Goal: Information Seeking & Learning: Learn about a topic

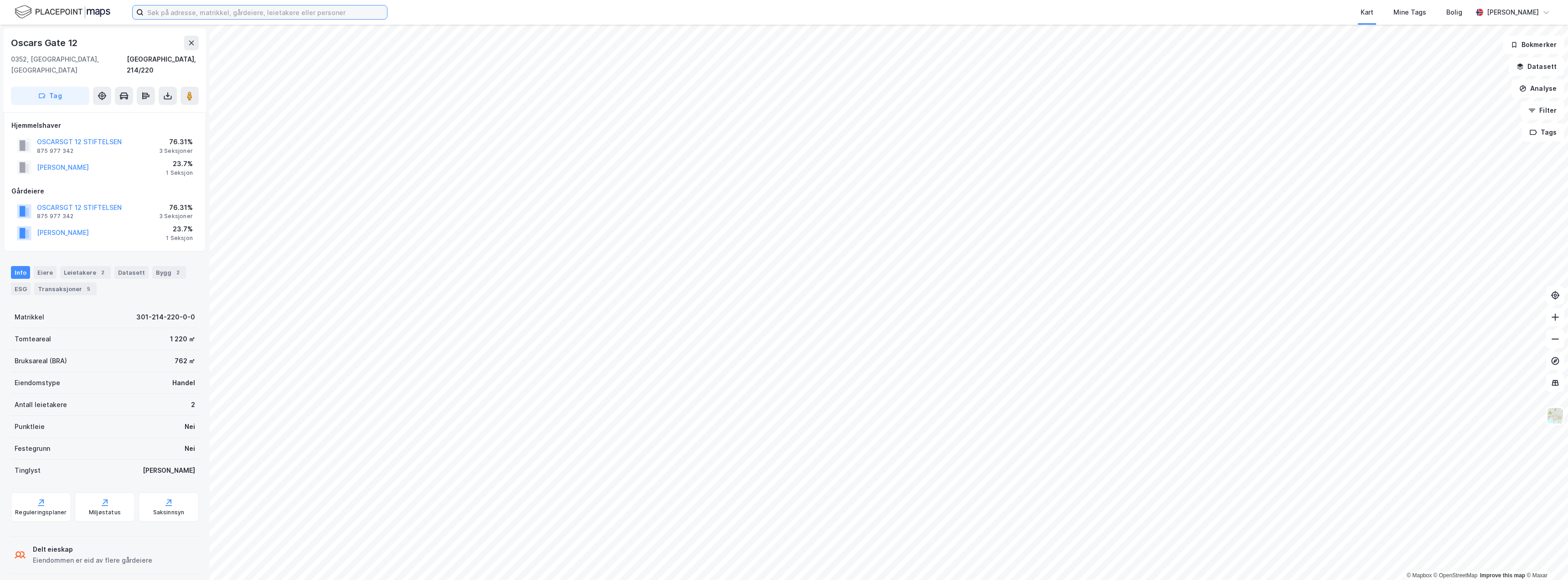
click at [294, 13] on input at bounding box center [265, 12] width 244 height 13
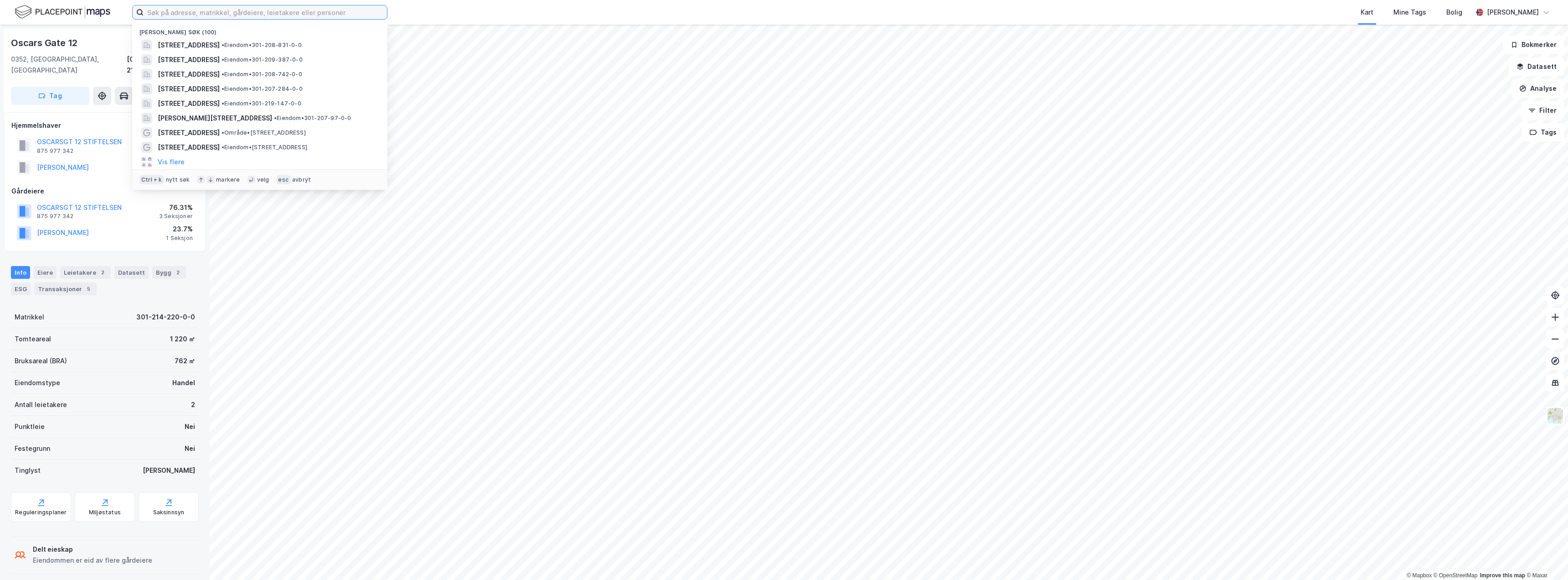
paste input "Austlilykkja"
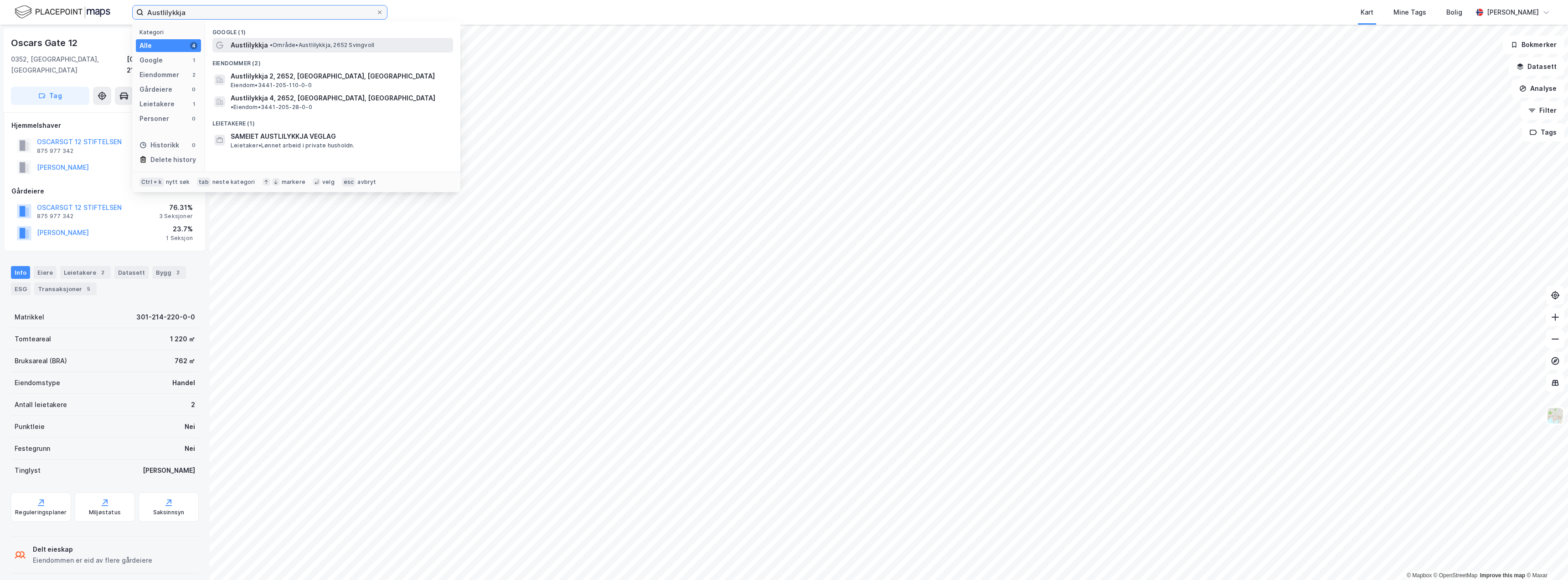
type input "Austlilykkja"
click at [276, 46] on span "• Område • [GEOGRAPHIC_DATA], 2652 [GEOGRAPHIC_DATA]" at bounding box center [322, 45] width 104 height 7
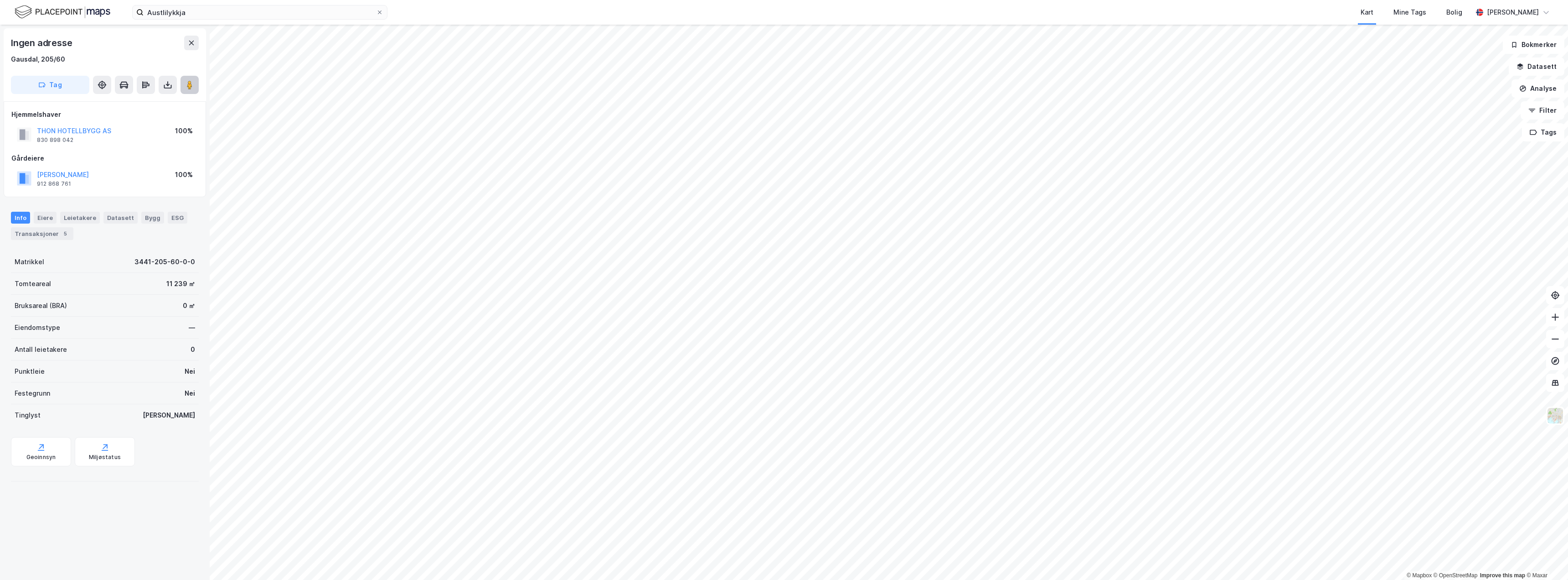
click at [192, 82] on image at bounding box center [189, 85] width 5 height 9
